Goal: Transaction & Acquisition: Purchase product/service

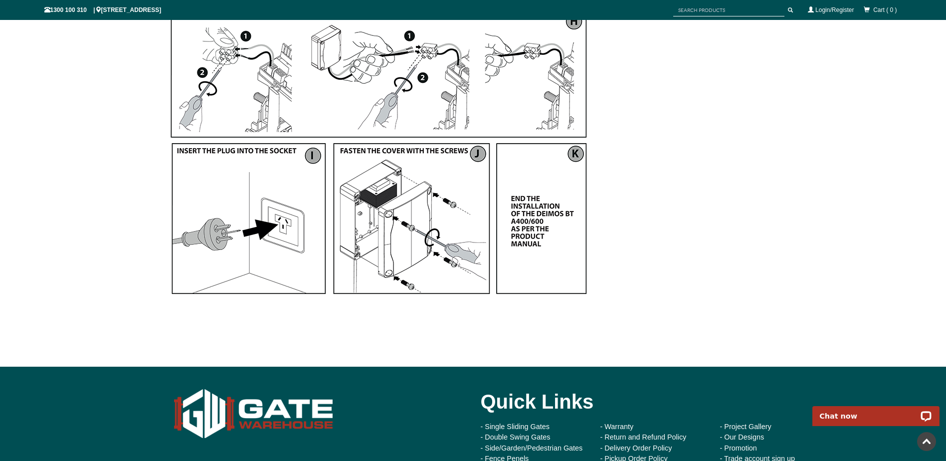
scroll to position [1579, 0]
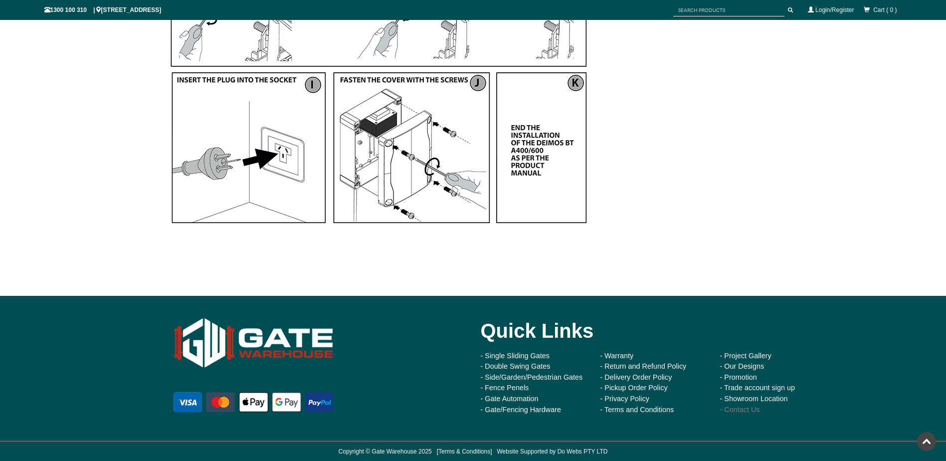
click at [742, 411] on link "- Contact Us" at bounding box center [740, 410] width 40 height 8
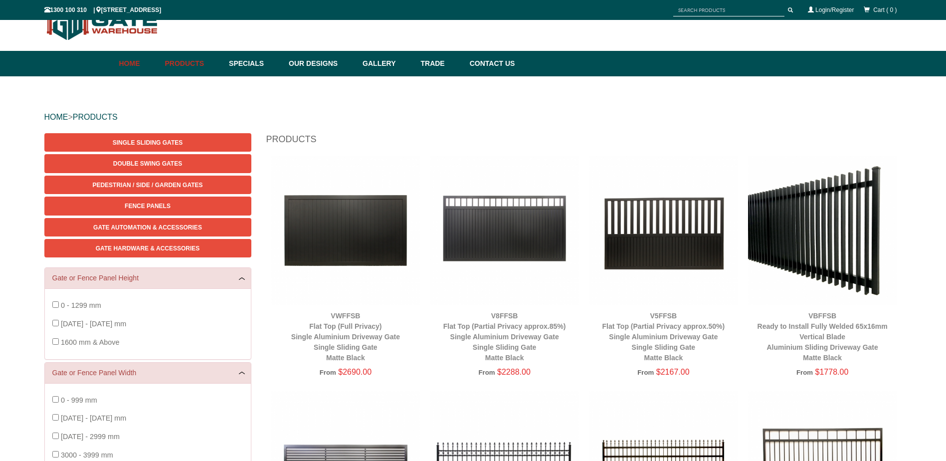
click at [136, 69] on link "Home" at bounding box center [139, 63] width 41 height 25
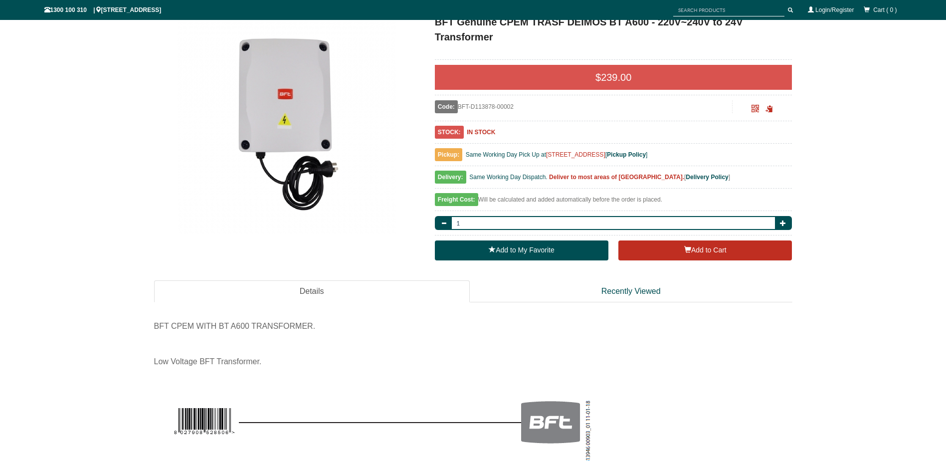
scroll to position [150, 0]
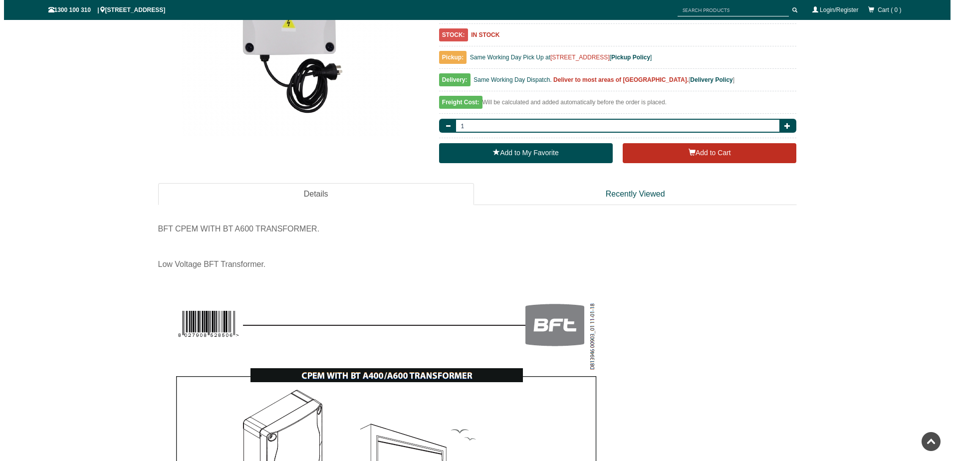
scroll to position [249, 0]
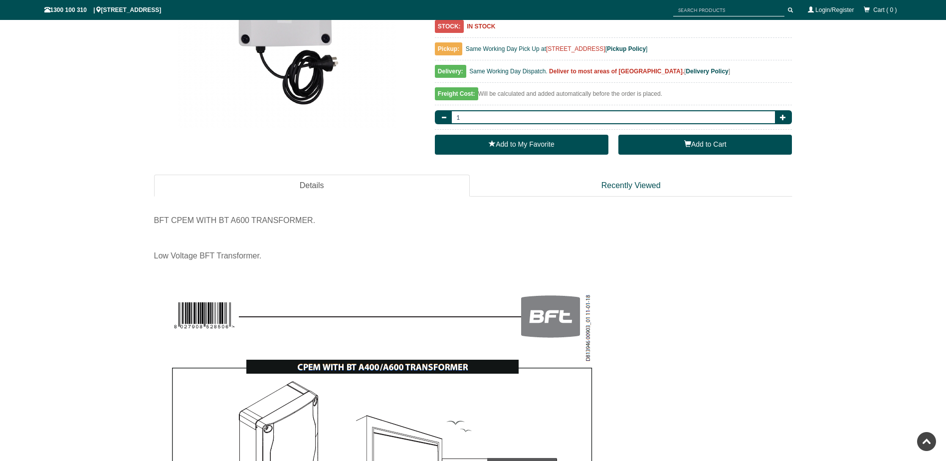
click at [703, 147] on button "Add to Cart" at bounding box center [706, 145] width 174 height 20
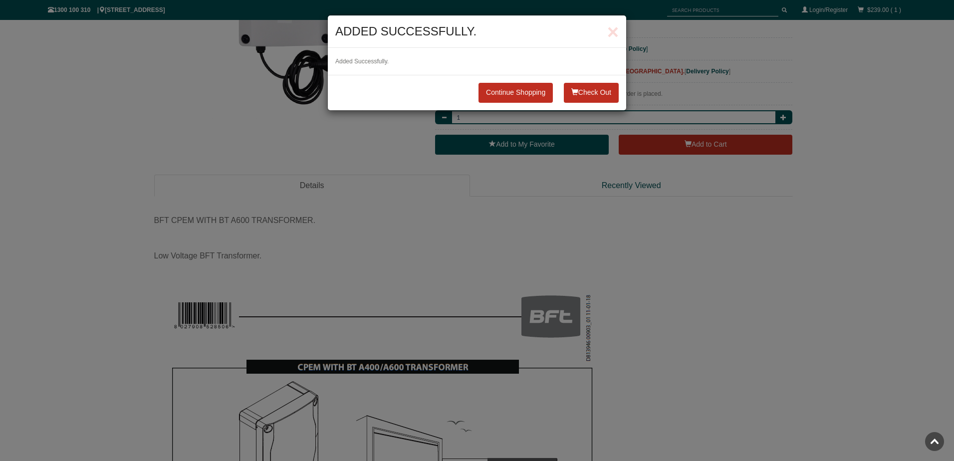
click at [593, 95] on button "Check Out" at bounding box center [591, 93] width 55 height 20
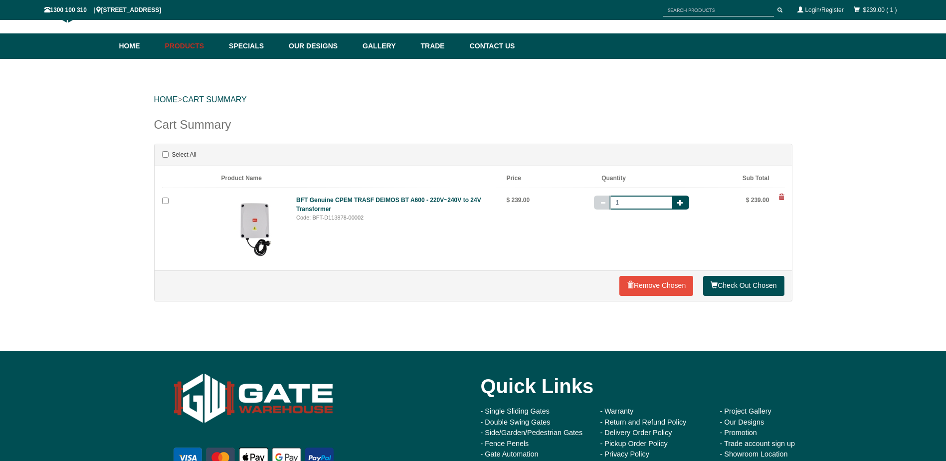
scroll to position [98, 0]
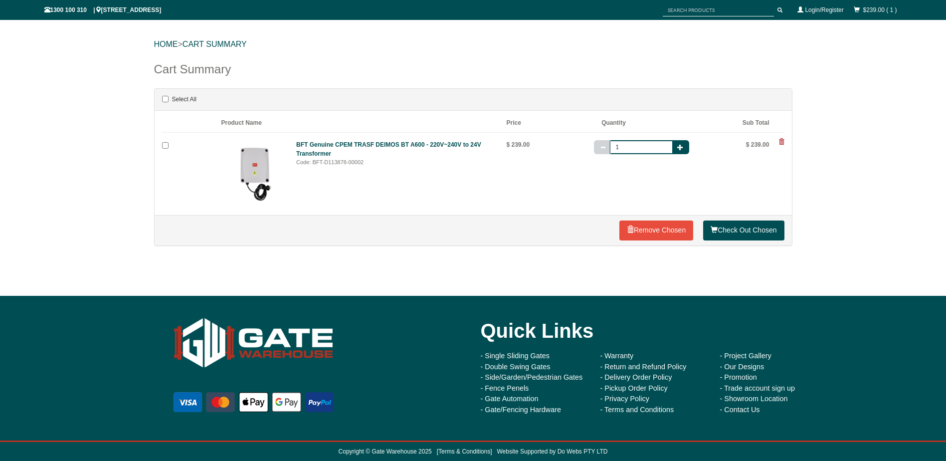
click at [568, 270] on div "Cart Summary Select All Product Name Price Quantity Sub Total Selected Code: BF…" at bounding box center [473, 165] width 639 height 211
click at [738, 233] on link "Check Out Chosen" at bounding box center [743, 231] width 81 height 20
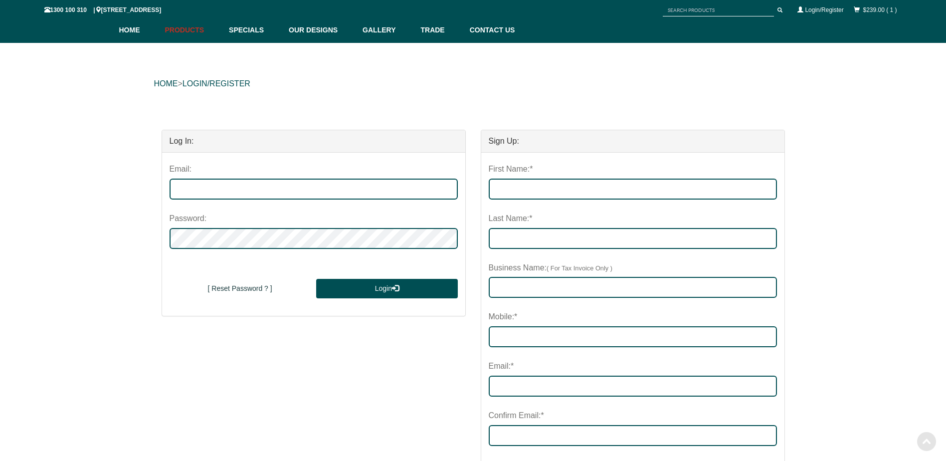
scroll to position [56, 0]
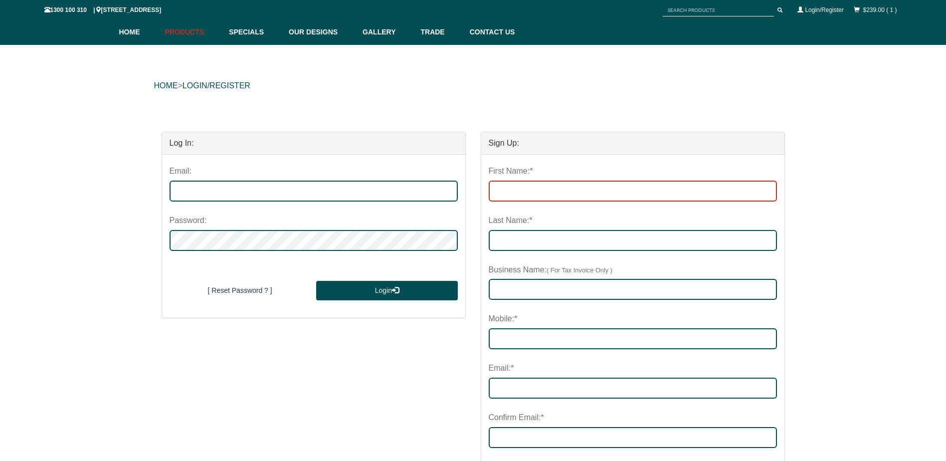
click at [508, 196] on input "First Name:*" at bounding box center [633, 191] width 288 height 21
click at [596, 187] on input "First Name:*" at bounding box center [633, 191] width 288 height 21
type input "[PERSON_NAME]"
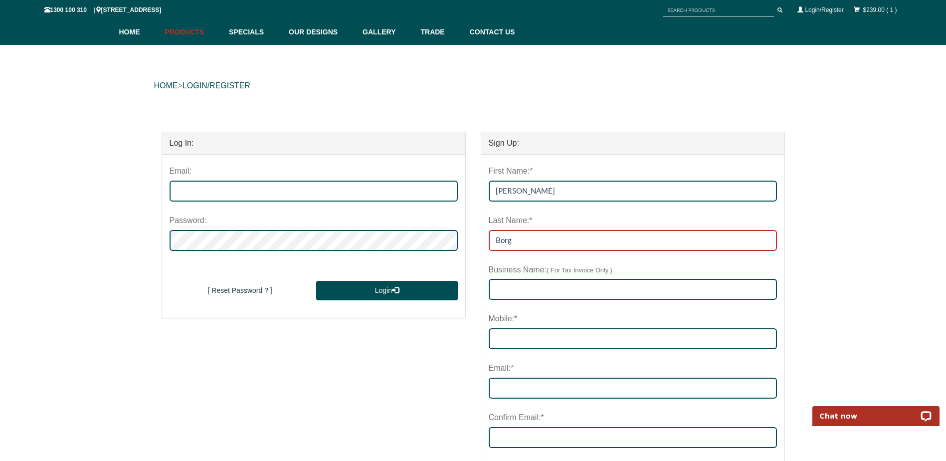
type input "Borg"
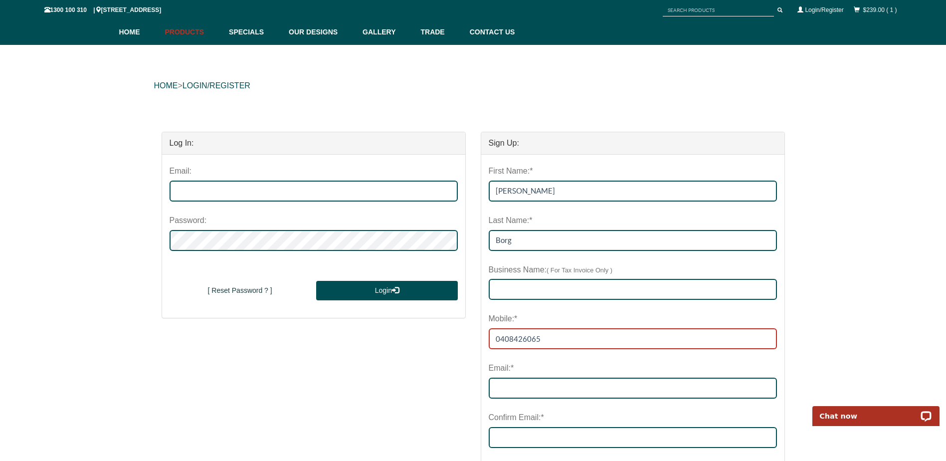
type input "0408426065"
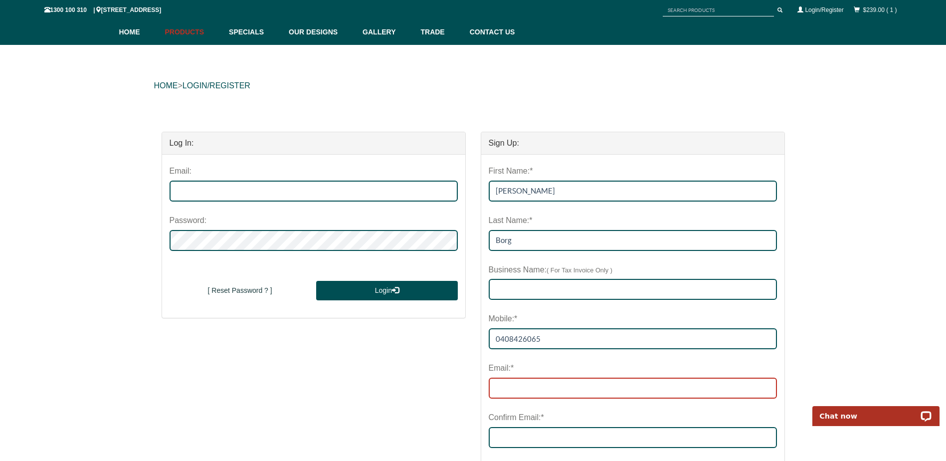
click at [523, 390] on input "email" at bounding box center [633, 388] width 288 height 21
type input "dragstrip@bigpond.com"
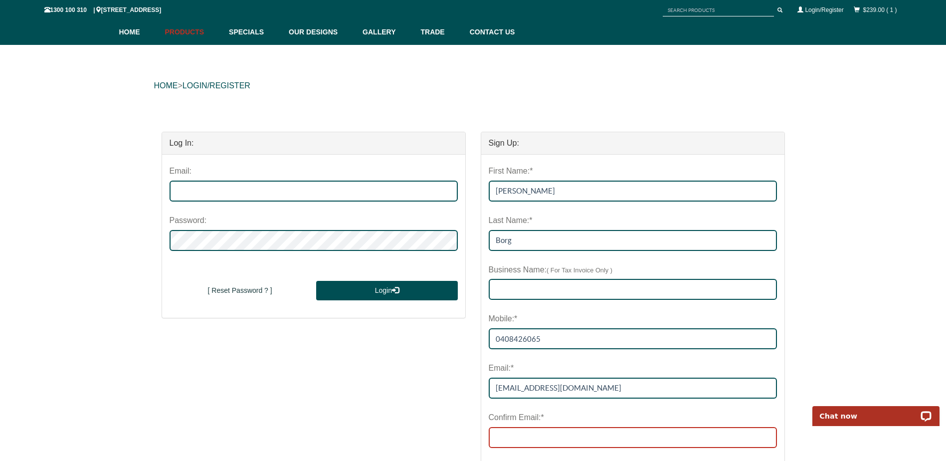
type input "dragstrip@bigpond.com"
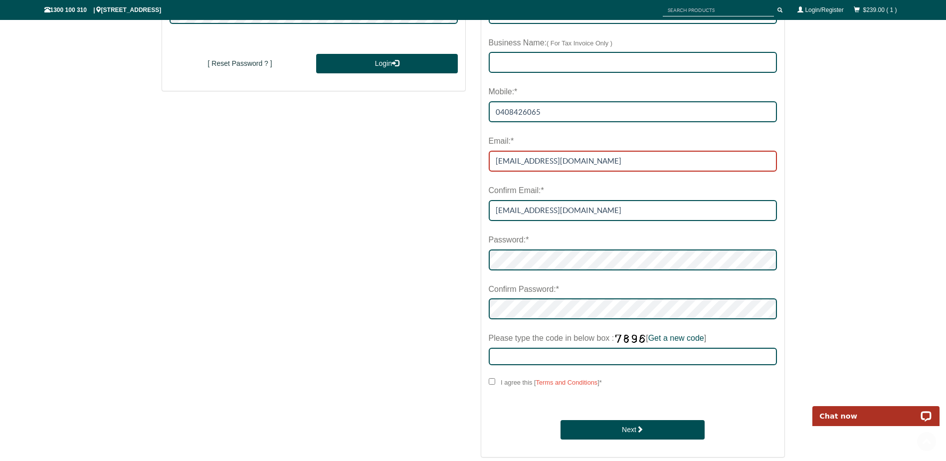
scroll to position [306, 0]
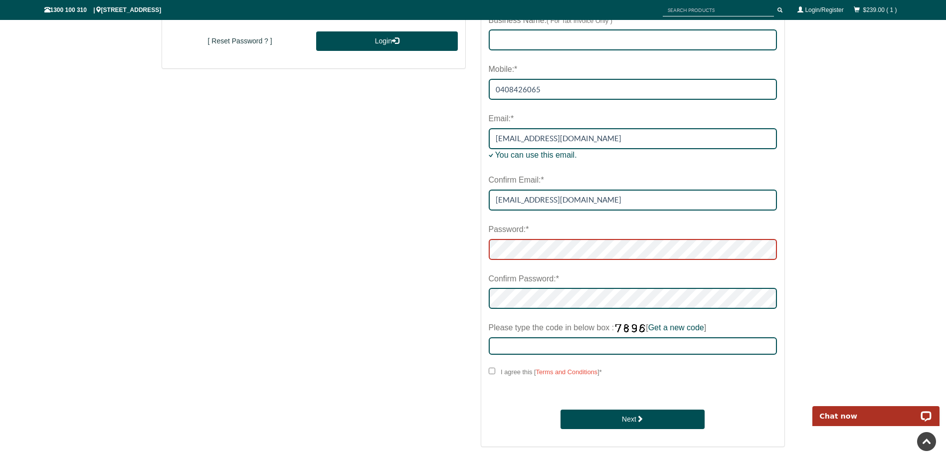
click at [475, 244] on div "Sign Up: First Name:* Steve Last Name:* Borg Business Name: ( For Tax Invoice O…" at bounding box center [632, 164] width 319 height 585
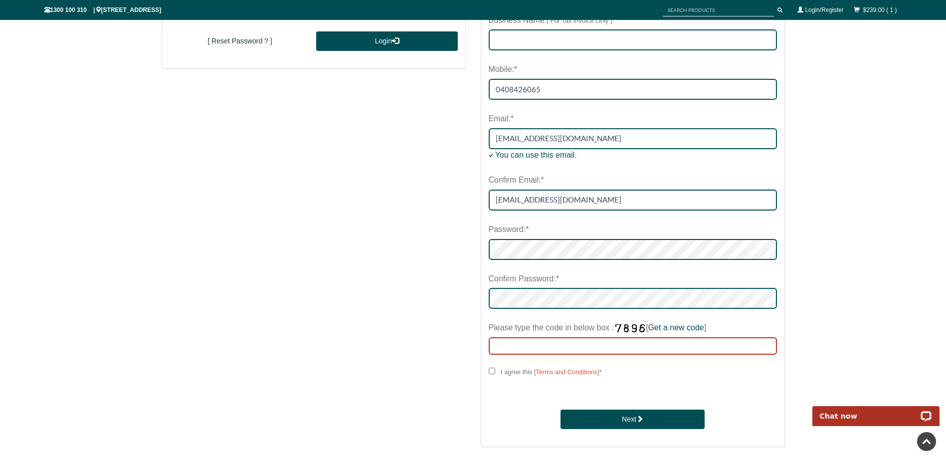
click at [547, 345] on input "Please type the code in below box : [ Get a new code ]" at bounding box center [633, 345] width 288 height 17
type input "8342"
click at [487, 371] on div "First Name:* Steve Last Name:* Borg Business Name: ( For Tax Invoice Only ) Mob…" at bounding box center [632, 175] width 303 height 541
click at [491, 371] on input "I agree this [ Terms and Conditions ] *" at bounding box center [492, 371] width 6 height 6
checkbox input "****"
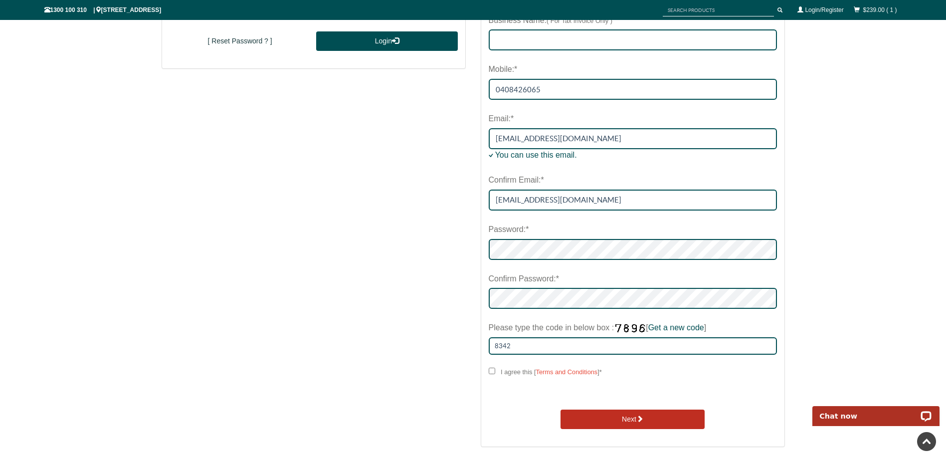
click at [575, 417] on button "Next" at bounding box center [633, 420] width 144 height 20
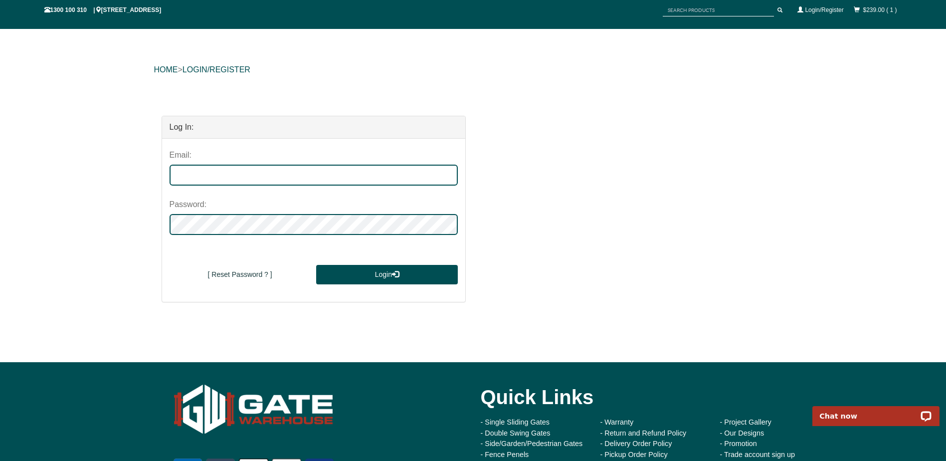
scroll to position [0, 0]
